Goal: Check status

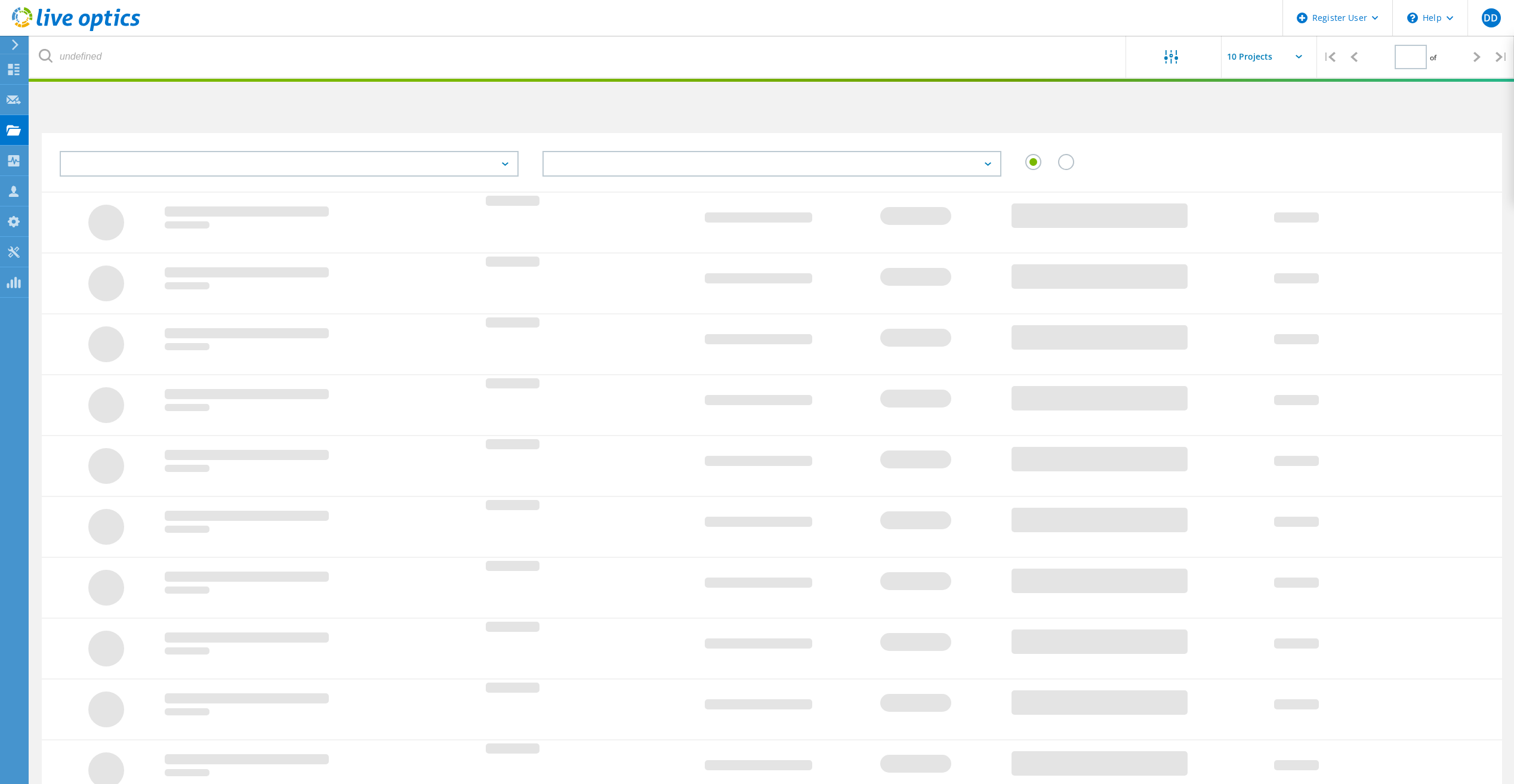
type input "1"
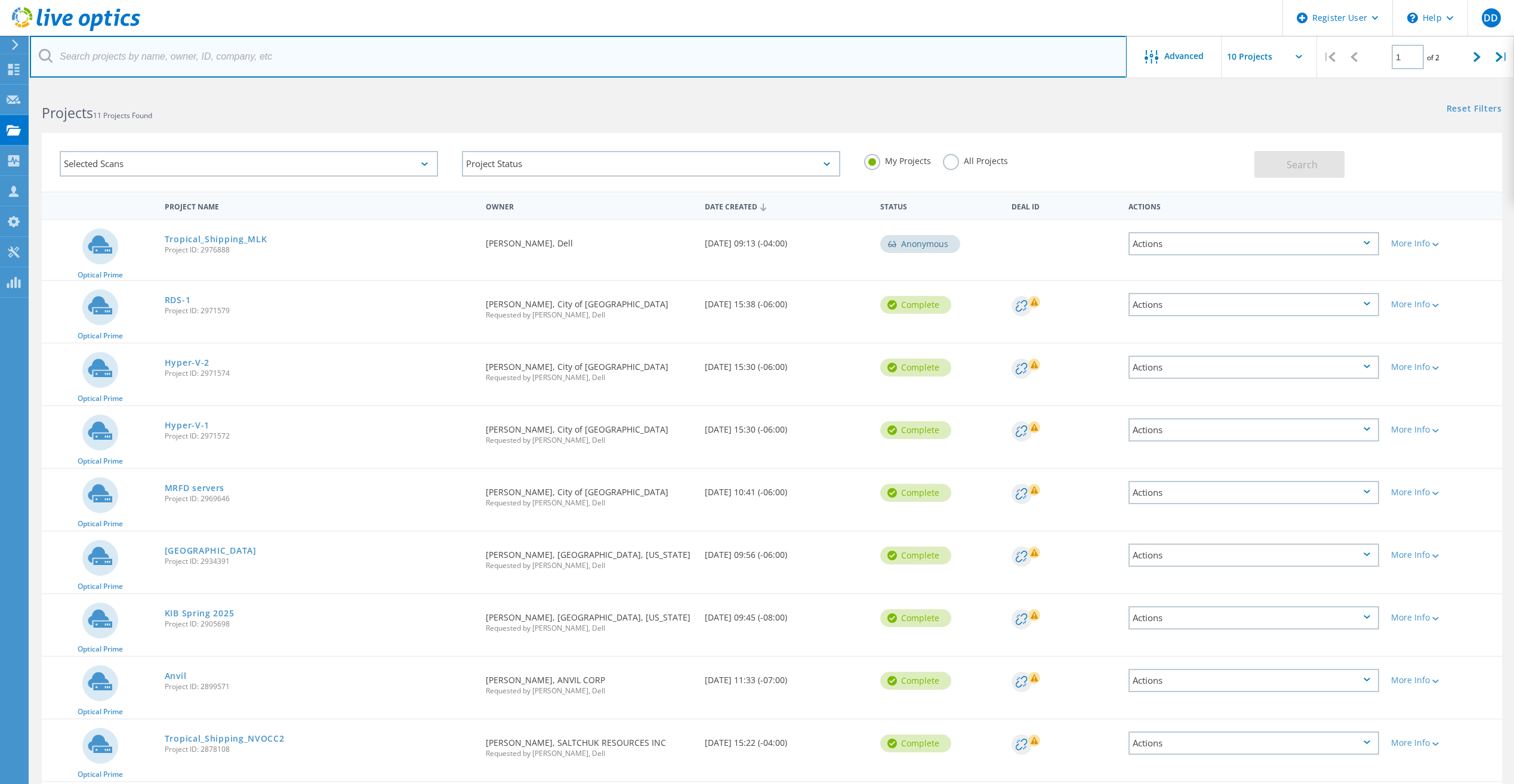
click at [270, 64] on input "text" at bounding box center [579, 57] width 1097 height 42
type input "Spokane Transit"
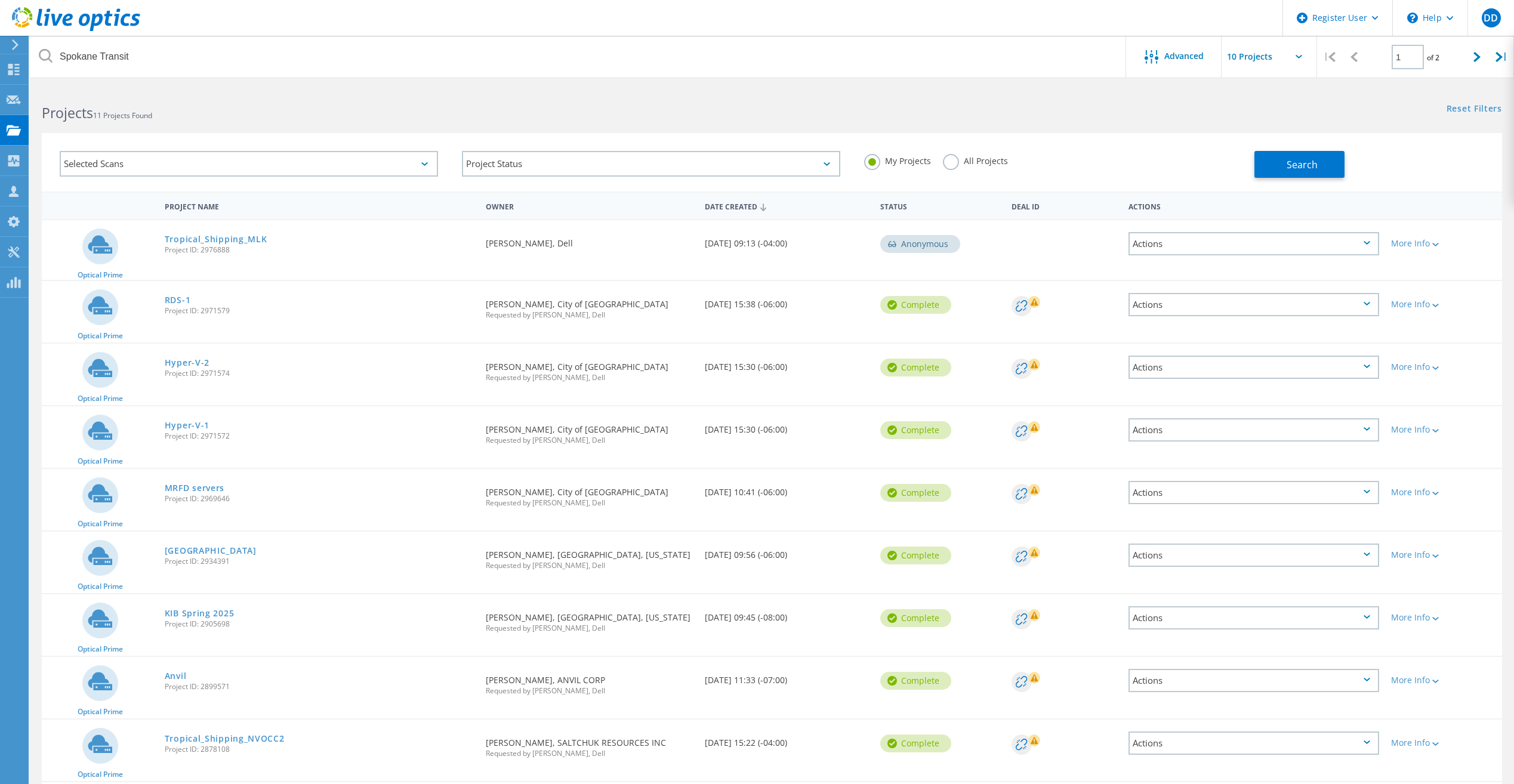
click at [45, 53] on icon at bounding box center [46, 56] width 14 height 14
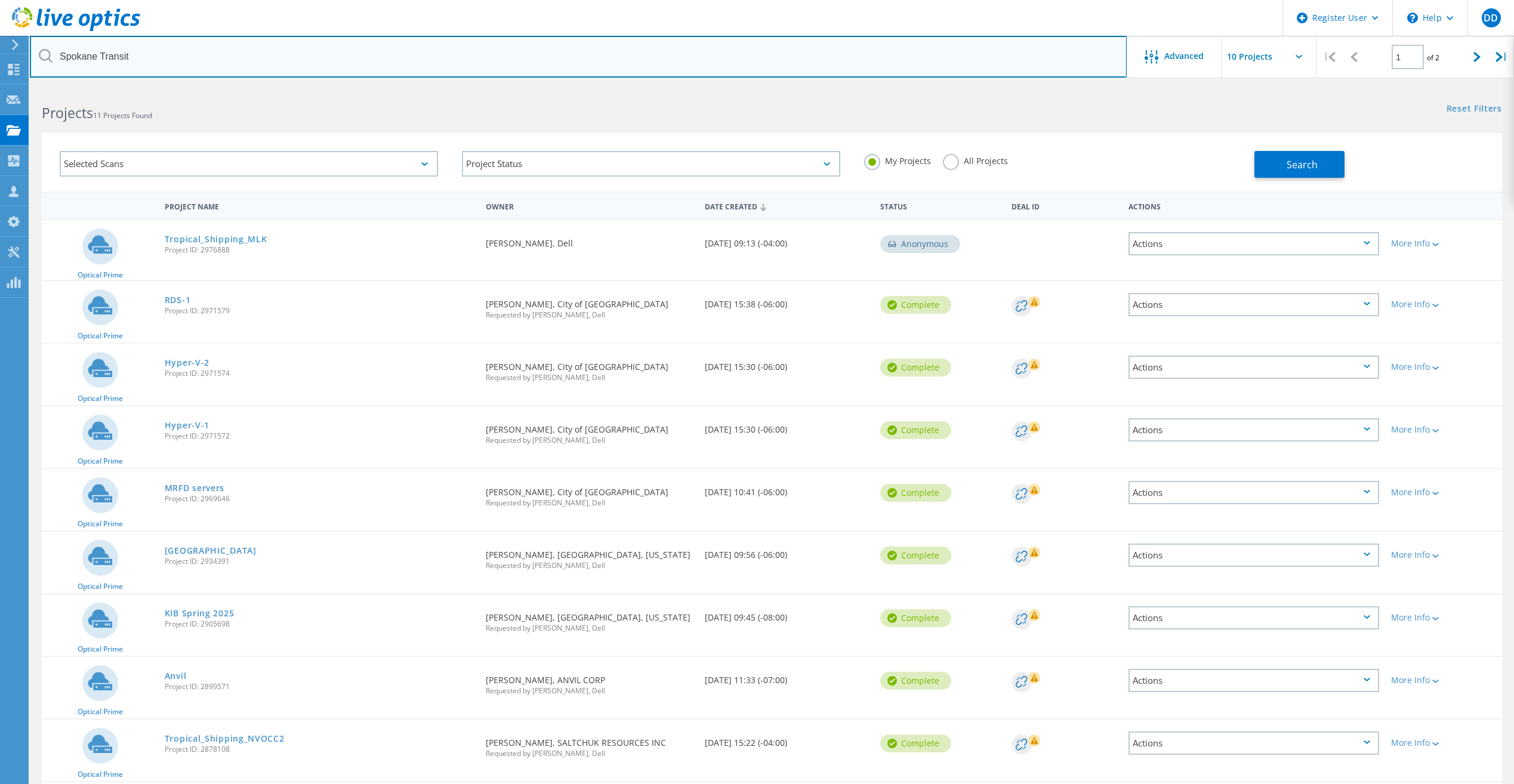
click at [168, 72] on input "Spokane Transit" at bounding box center [579, 57] width 1097 height 42
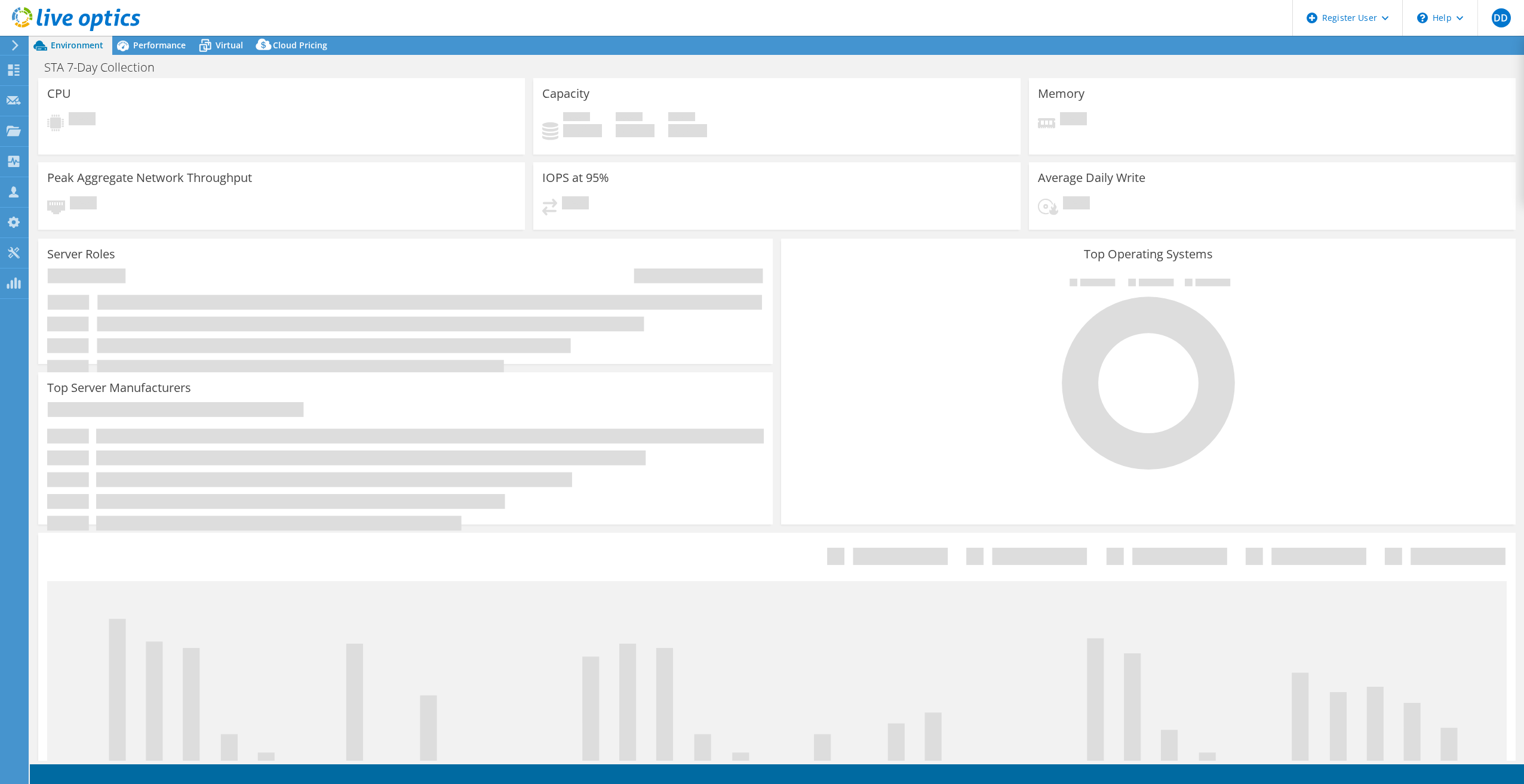
select select "USD"
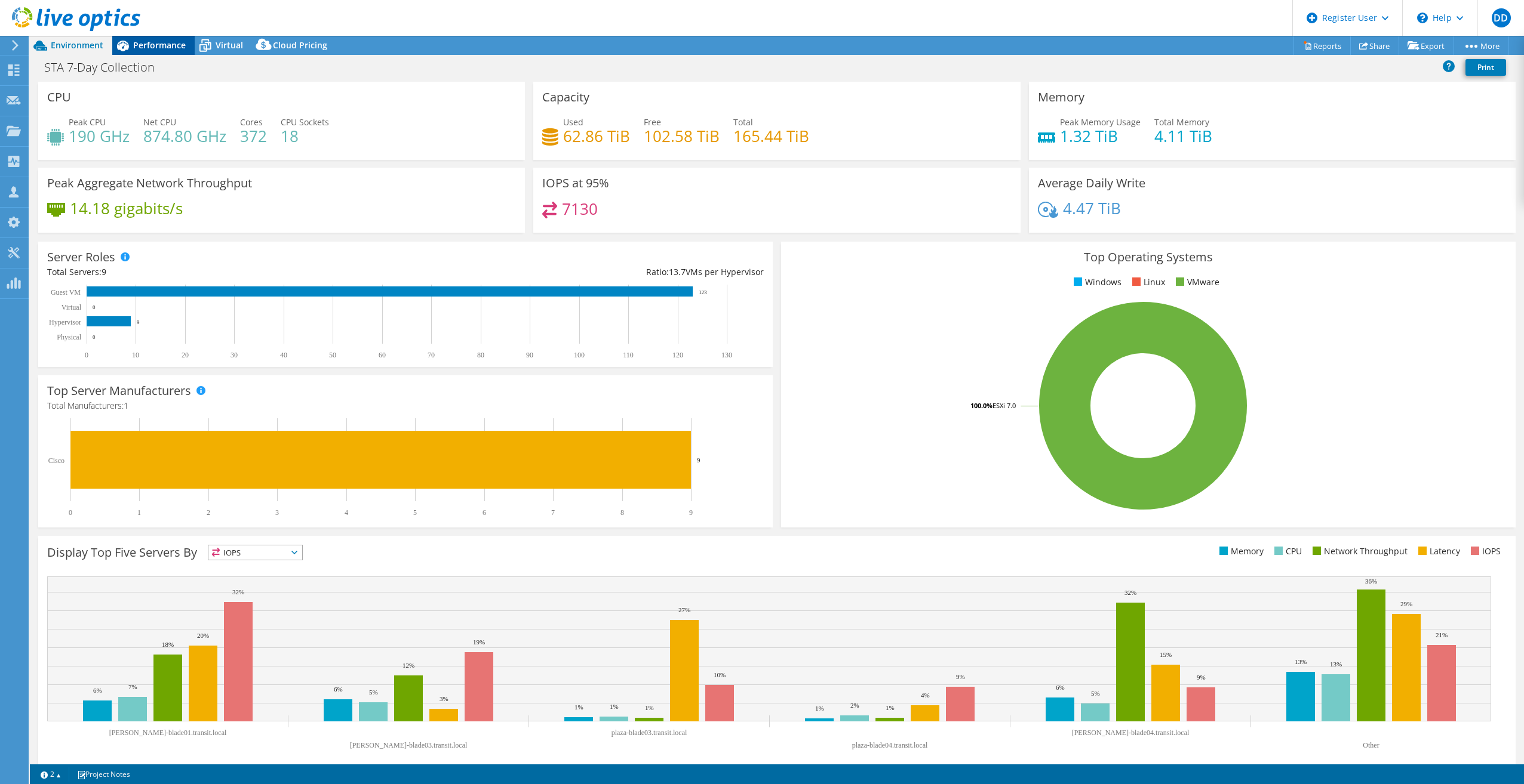
click at [169, 44] on span "Performance" at bounding box center [159, 45] width 52 height 11
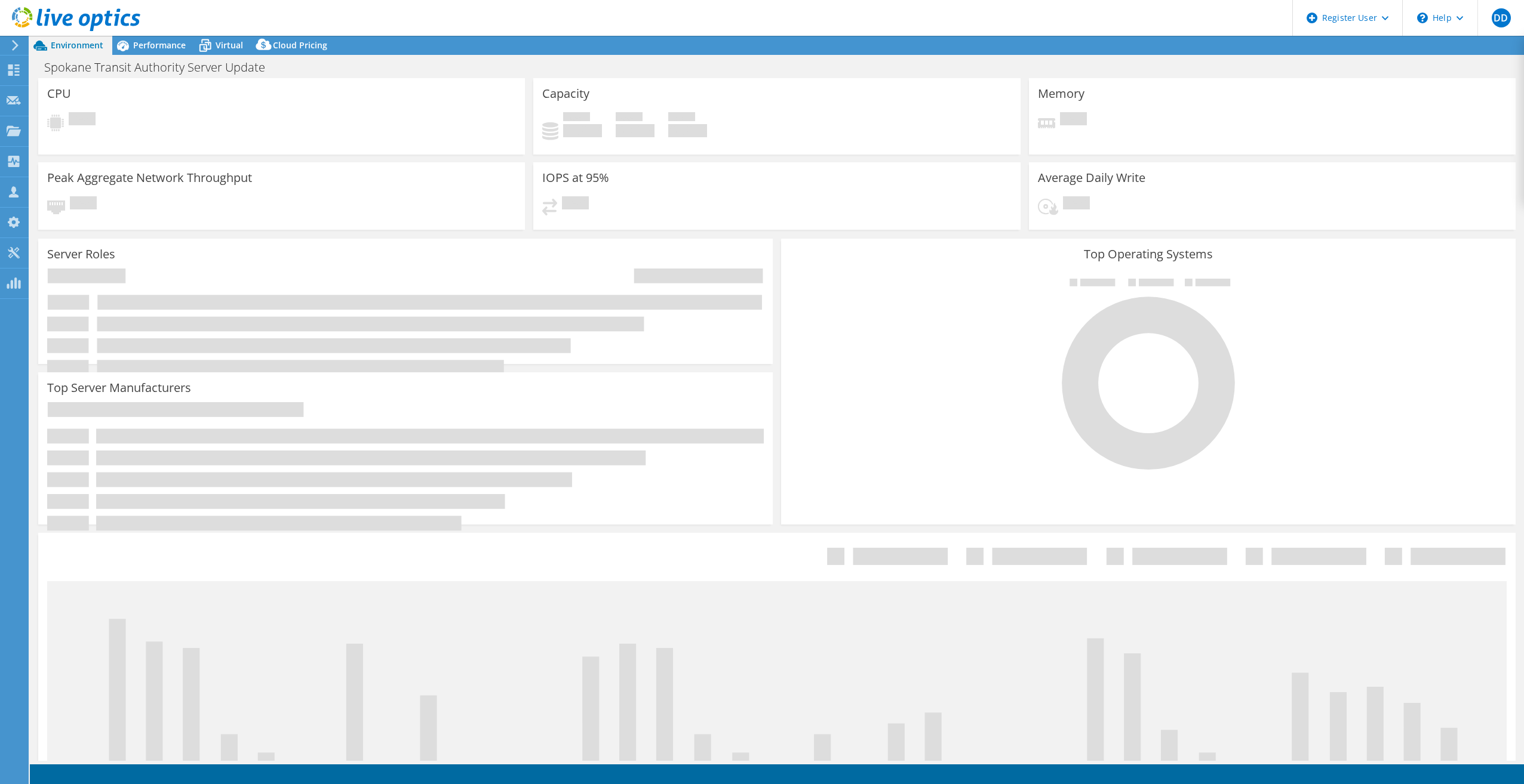
select select "USD"
